Goal: Check status

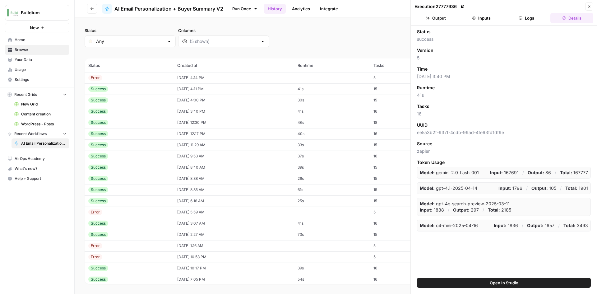
click at [205, 91] on td "[DATE] 4:11 PM" at bounding box center [234, 88] width 120 height 11
click at [442, 22] on button "Output" at bounding box center [436, 18] width 43 height 10
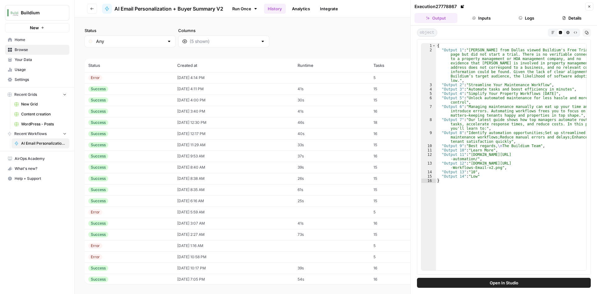
click at [201, 98] on td "08/19/25 at 4:00 PM" at bounding box center [234, 100] width 120 height 11
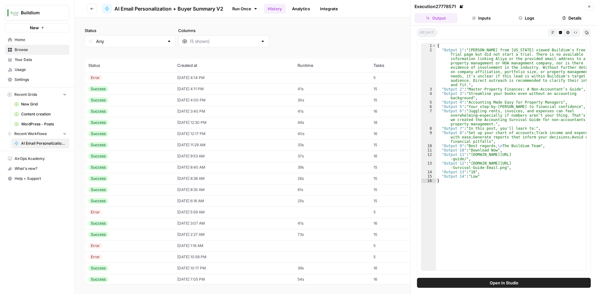
click at [177, 77] on td "08/19/25 at 4:14 PM" at bounding box center [234, 77] width 120 height 11
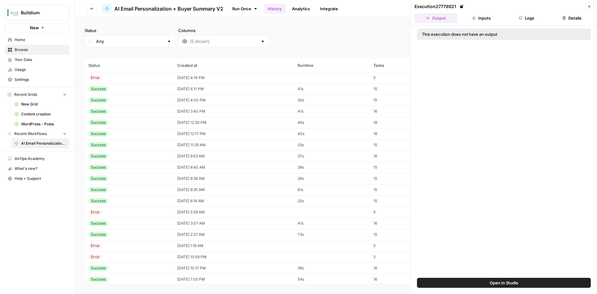
click at [488, 23] on button "Inputs" at bounding box center [481, 18] width 43 height 10
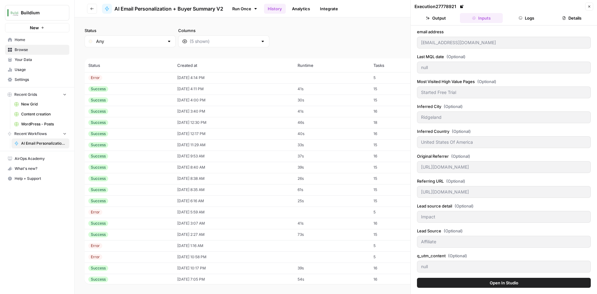
click at [531, 20] on button "Logs" at bounding box center [527, 18] width 43 height 10
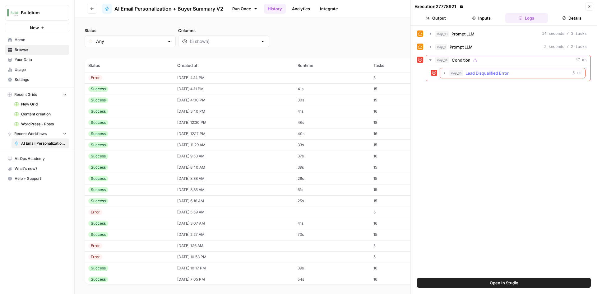
click at [444, 72] on icon "button" at bounding box center [444, 73] width 5 height 5
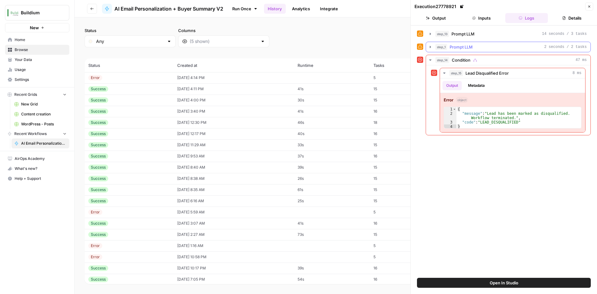
click at [428, 49] on button "step_1 Prompt LLM 2 seconds / 2 tasks" at bounding box center [508, 47] width 165 height 10
